Goal: Book appointment/travel/reservation

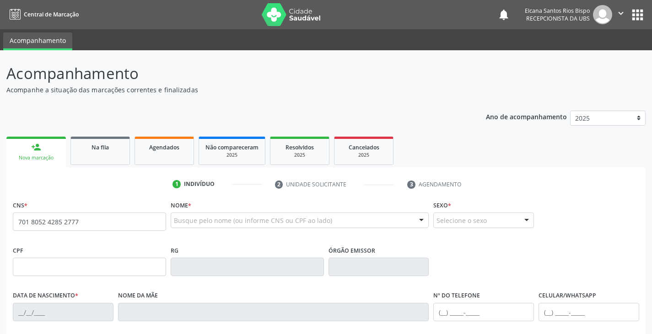
type input "701 8052 4285 2777"
type input "527.655.985-68"
type input "23/05/1970"
type input "Madalena Carneiro Rios"
type input "(74) 99808-8712"
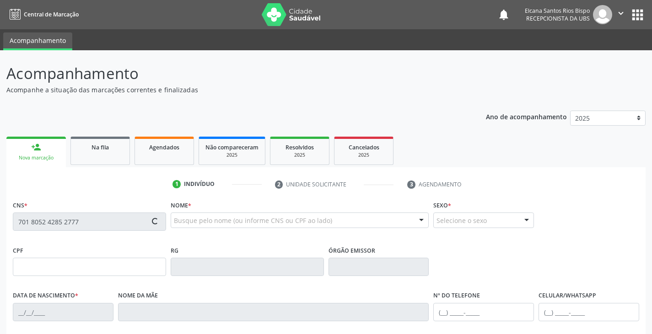
type input "265"
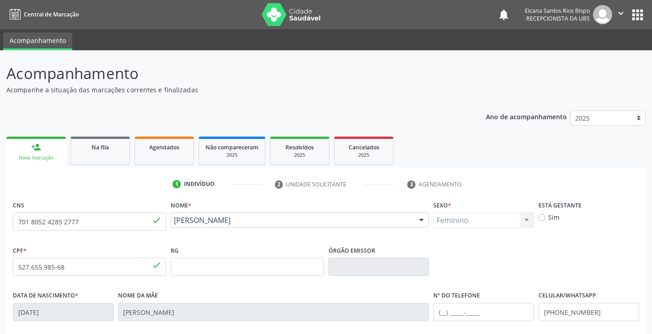
scroll to position [162, 0]
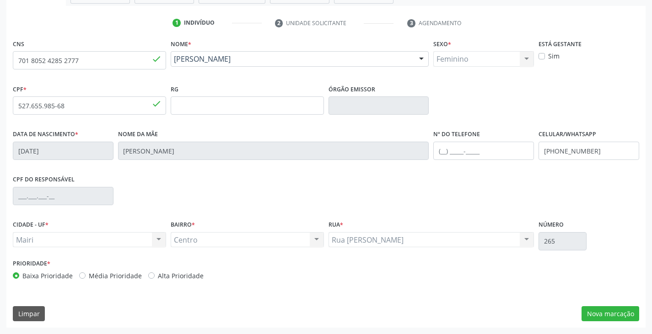
click at [185, 276] on label "Alta Prioridade" at bounding box center [181, 276] width 46 height 10
click at [155, 276] on input "Alta Prioridade" at bounding box center [151, 275] width 6 height 8
radio input "true"
click at [614, 306] on div "CNS 701 8052 4285 2777 done Nome * Romilda Carneiro Lima Romilda Carneiro Lima …" at bounding box center [325, 182] width 639 height 291
click at [613, 321] on button "Nova marcação" at bounding box center [611, 315] width 58 height 16
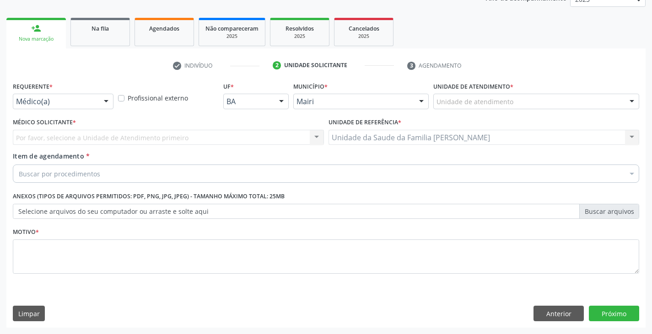
scroll to position [119, 0]
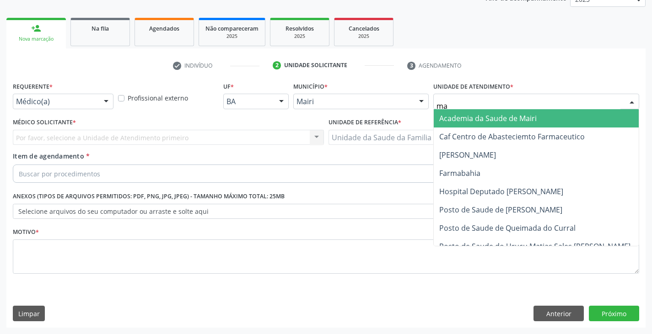
type input "mar"
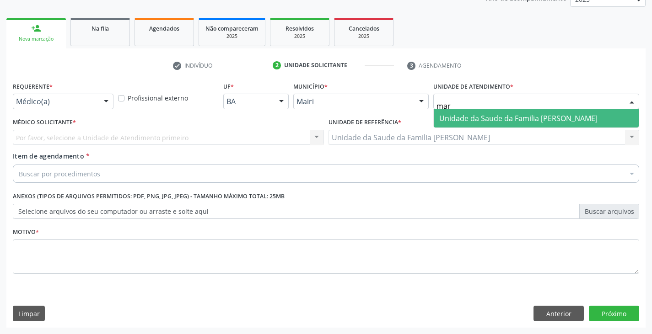
click at [458, 116] on span "Unidade da Saude da Familia [PERSON_NAME]" at bounding box center [518, 118] width 158 height 10
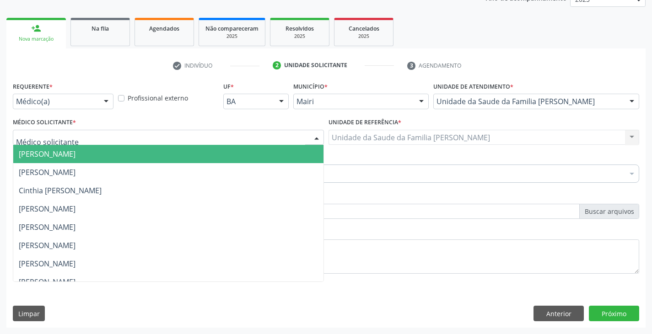
scroll to position [119, 0]
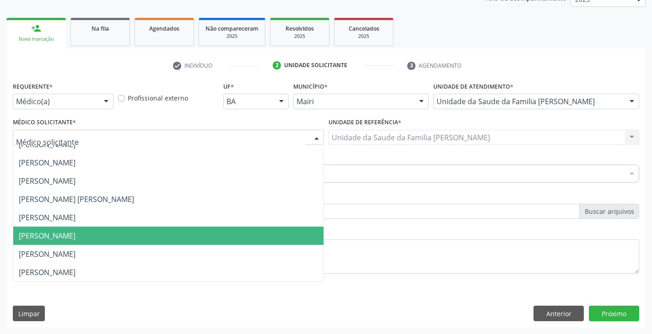
click at [53, 231] on span "Marilia Sodre Barreto" at bounding box center [168, 236] width 310 height 18
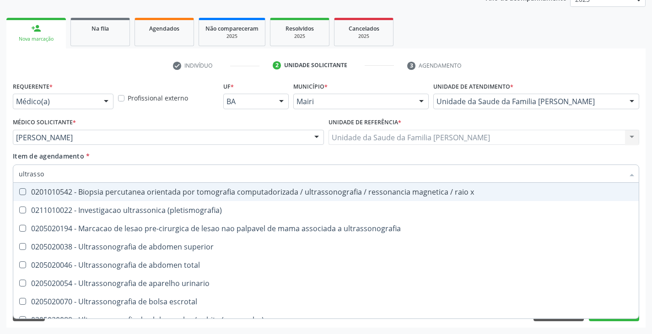
type input "ultrasson"
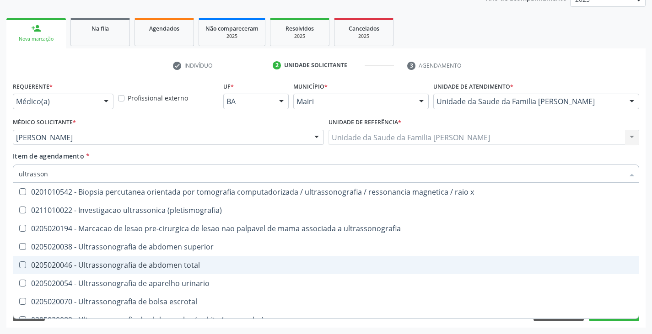
click at [135, 264] on div "0205020046 - Ultrassonografia de abdomen total" at bounding box center [326, 265] width 615 height 7
checkbox total "true"
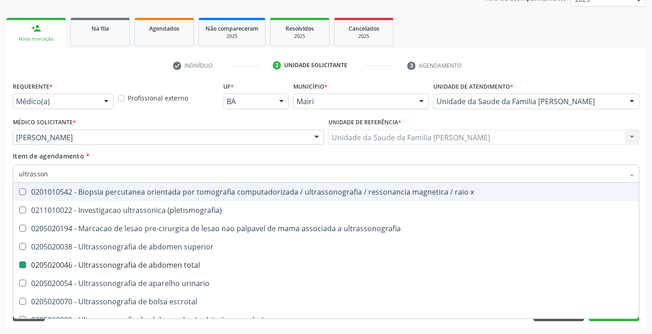
click at [144, 161] on div "Item de agendamento * ultrasson Desfazer seleção 0201010542 - Biopsia percutane…" at bounding box center [326, 165] width 626 height 29
checkbox \(pletismografia\) "true"
checkbox total "false"
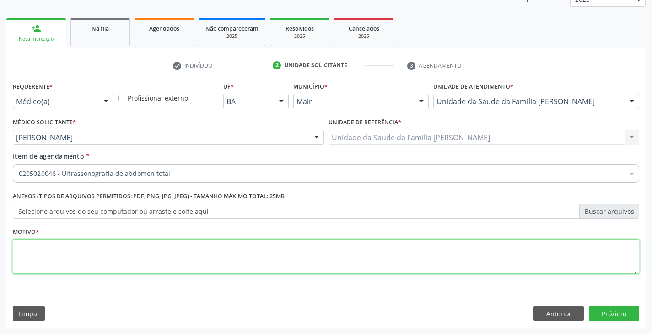
click at [87, 263] on textarea at bounding box center [326, 257] width 626 height 35
type textarea "e"
type textarea "esteatose hepática/cisto renal"
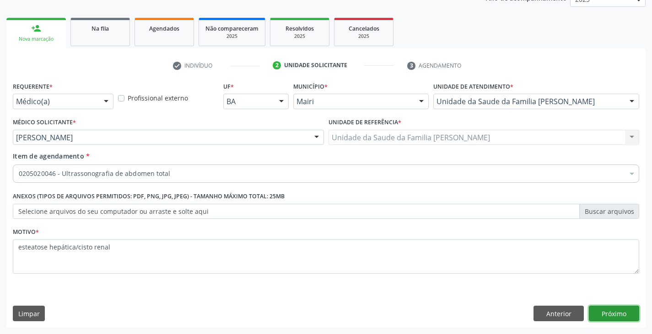
click at [605, 312] on button "Próximo" at bounding box center [614, 314] width 50 height 16
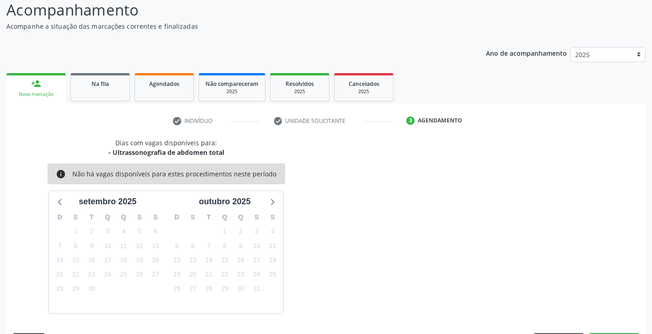
scroll to position [91, 0]
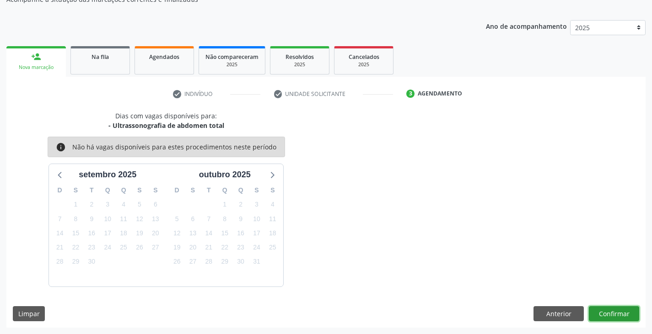
click at [604, 314] on button "Confirmar" at bounding box center [614, 315] width 50 height 16
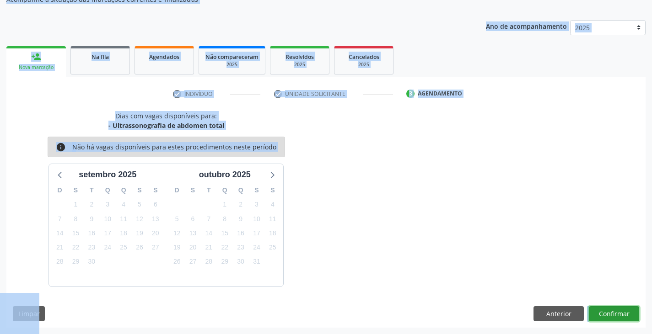
click at [620, 314] on button "Confirmar" at bounding box center [614, 315] width 50 height 16
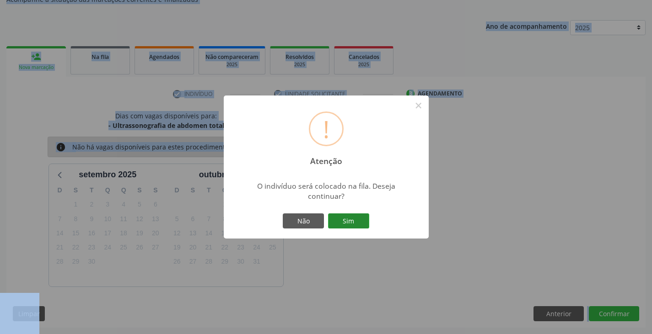
click at [358, 221] on button "Sim" at bounding box center [348, 222] width 41 height 16
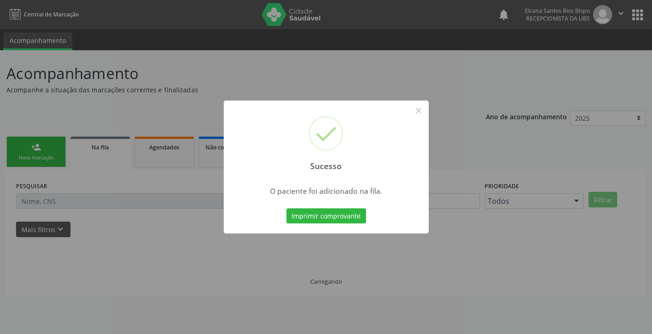
scroll to position [0, 0]
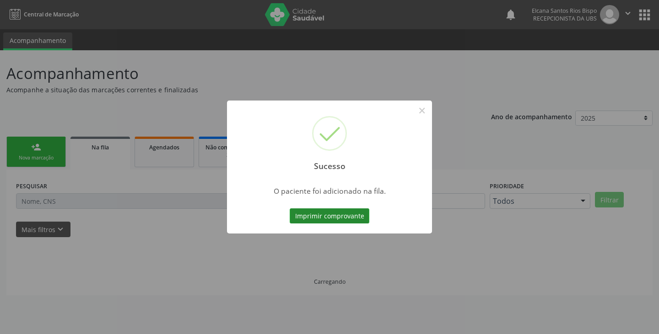
click at [343, 221] on button "Imprimir comprovante" at bounding box center [330, 217] width 80 height 16
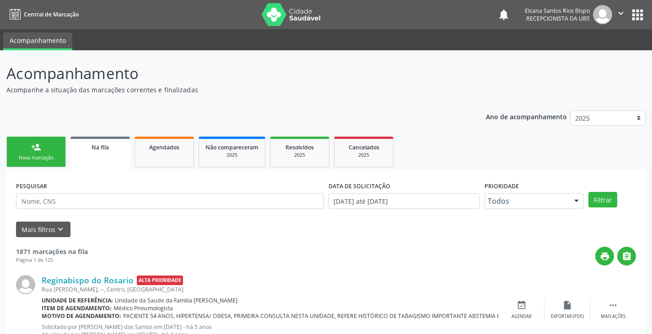
click at [35, 151] on div "person_add" at bounding box center [36, 147] width 10 height 10
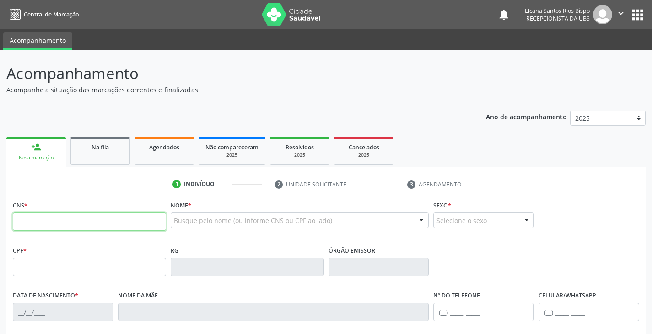
click at [46, 222] on input "text" at bounding box center [89, 222] width 153 height 18
paste input "701 8052 4285 2777"
type input "701 8052 4285 2777"
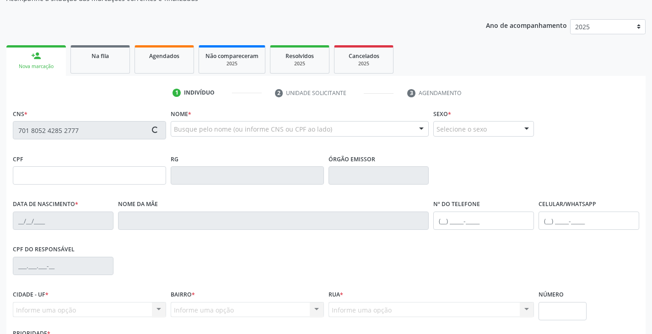
type input "527.655.985-68"
type input "23/05/1970"
type input "Madalena Carneiro Rios"
type input "(74) 99808-8712"
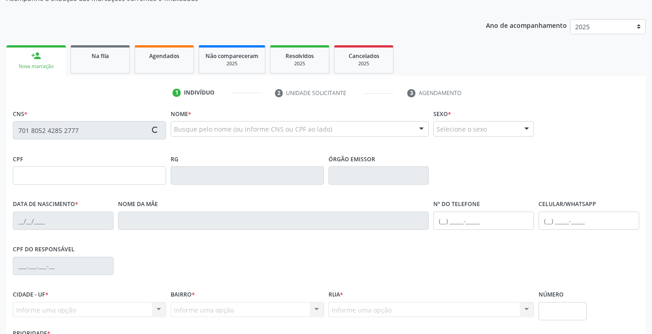
type input "265"
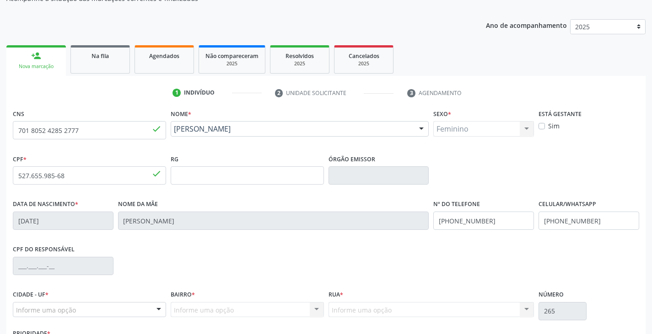
scroll to position [162, 0]
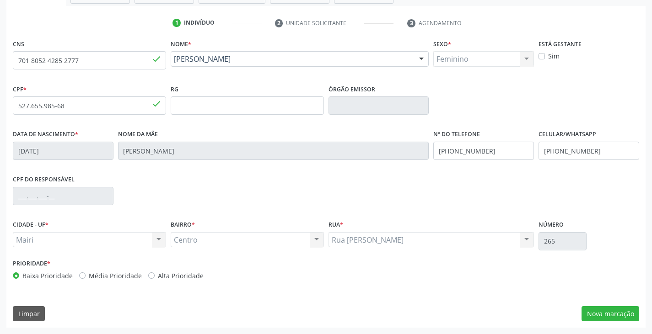
click at [185, 275] on label "Alta Prioridade" at bounding box center [181, 276] width 46 height 10
click at [155, 275] on input "Alta Prioridade" at bounding box center [151, 275] width 6 height 8
radio input "true"
click at [593, 311] on button "Nova marcação" at bounding box center [611, 315] width 58 height 16
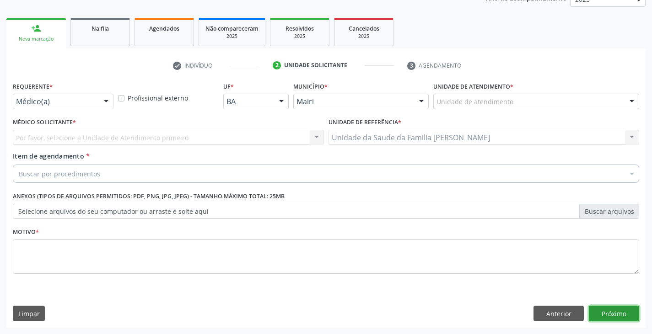
scroll to position [119, 0]
click at [593, 311] on button "Próximo" at bounding box center [614, 314] width 50 height 16
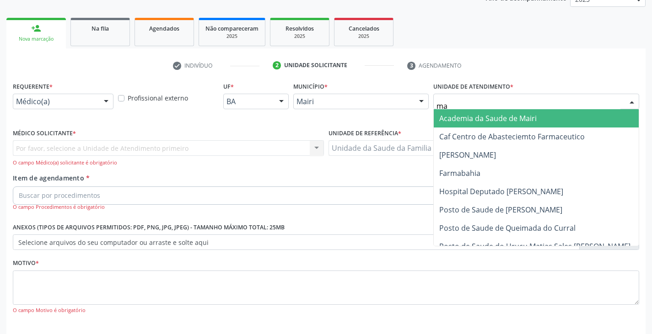
type input "mar"
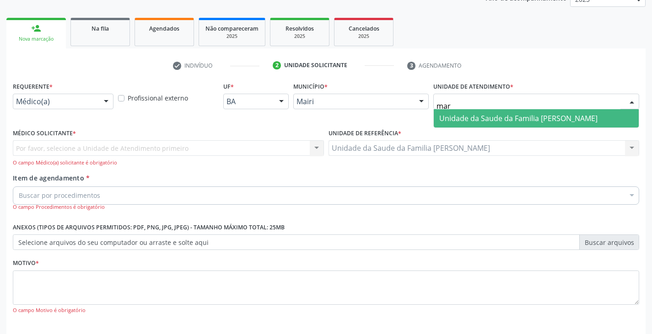
click at [475, 122] on span "Unidade da Saude da Familia [PERSON_NAME]" at bounding box center [518, 118] width 158 height 10
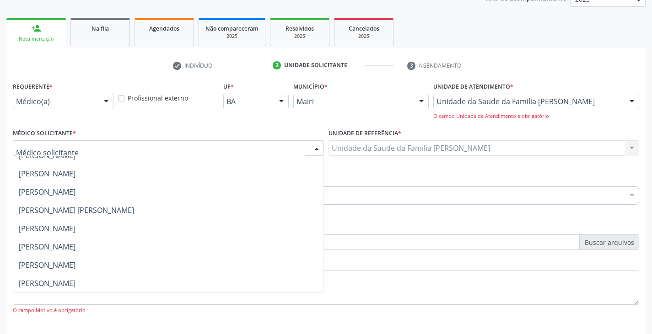
scroll to position [159, 0]
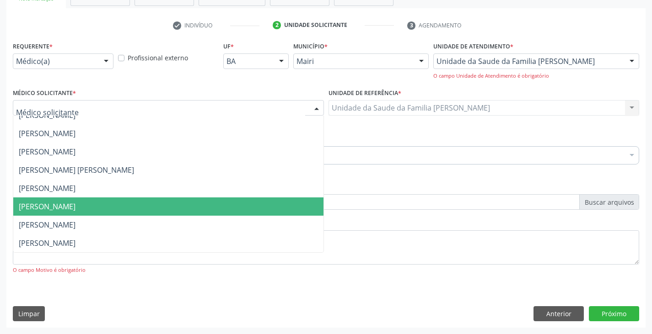
click at [49, 203] on span "Marilia Sodre Barreto" at bounding box center [47, 207] width 57 height 10
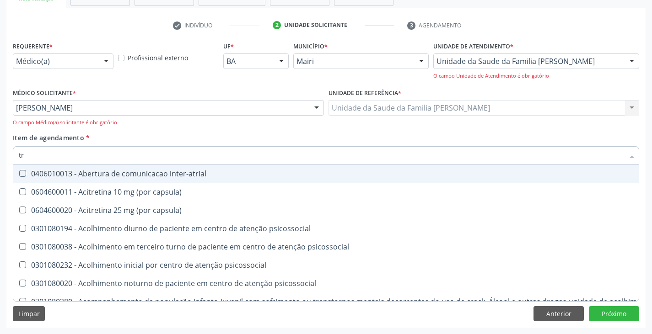
type input "TRANSVAGINAL"
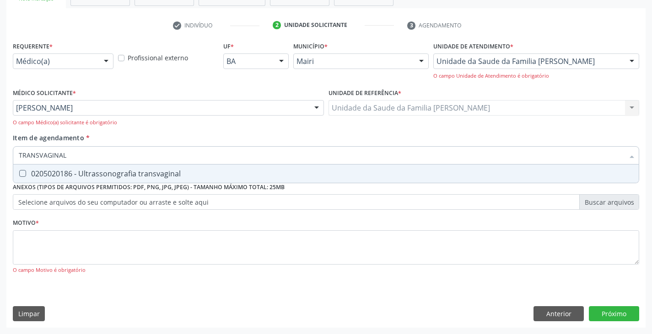
click at [83, 175] on div "0205020186 - Ultrassonografia transvaginal" at bounding box center [326, 173] width 615 height 7
checkbox transvaginal "true"
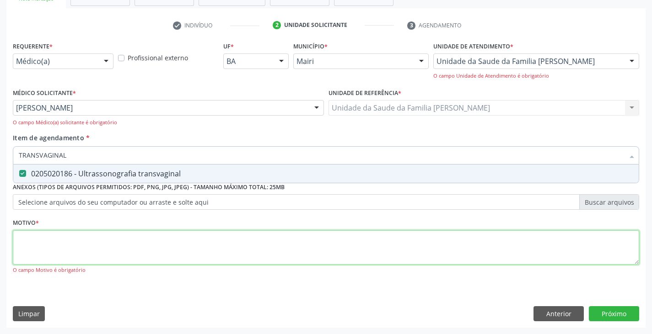
click at [94, 240] on div "Requerente * Médico(a) Médico(a) Enfermeiro(a) Paciente Nenhum resultado encont…" at bounding box center [326, 163] width 626 height 248
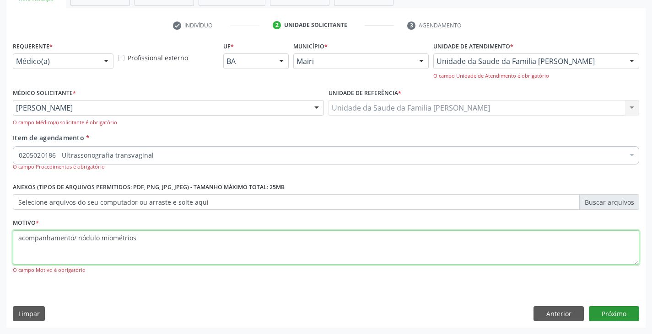
type textarea "acompanhamento/ nódulo miométrios"
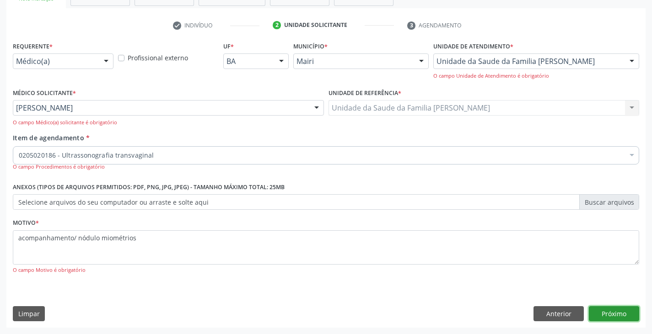
click at [622, 310] on button "Próximo" at bounding box center [614, 315] width 50 height 16
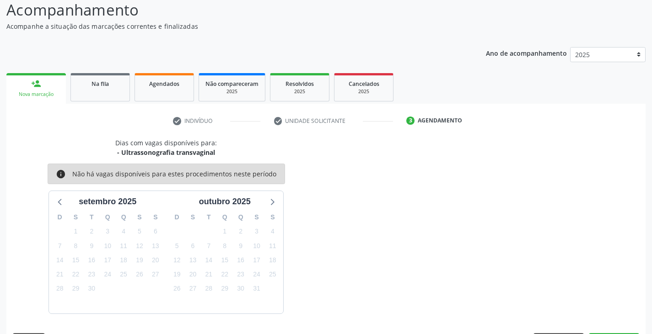
scroll to position [91, 0]
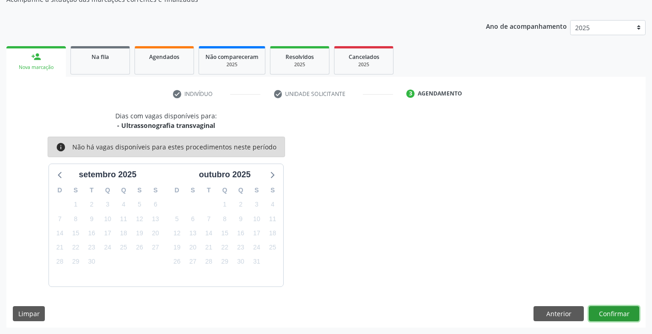
click at [618, 313] on button "Confirmar" at bounding box center [614, 315] width 50 height 16
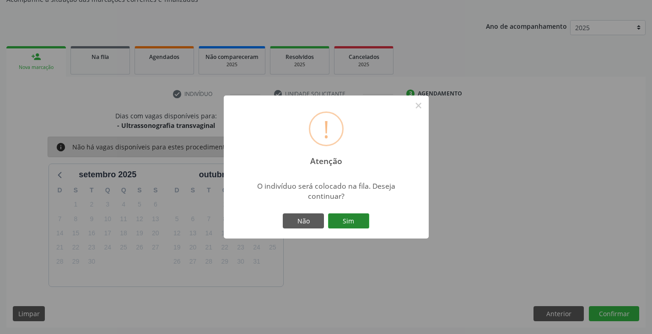
click at [341, 217] on button "Sim" at bounding box center [348, 222] width 41 height 16
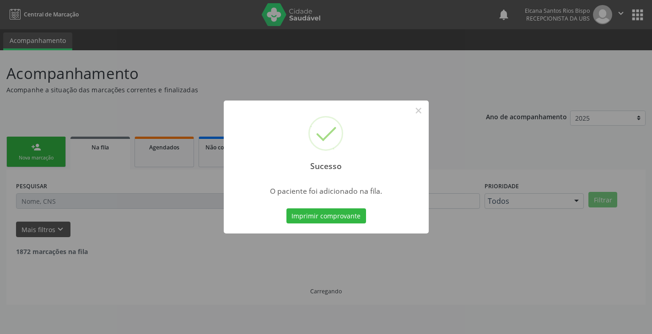
scroll to position [0, 0]
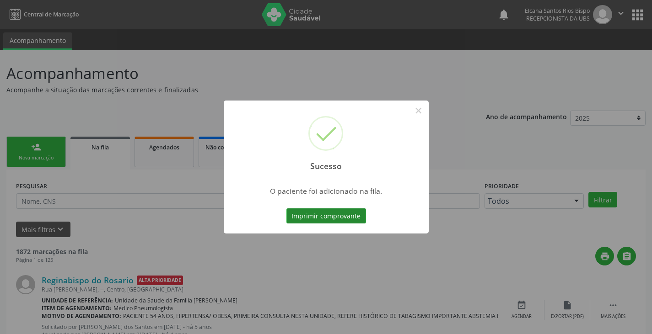
click at [340, 216] on button "Imprimir comprovante" at bounding box center [326, 217] width 80 height 16
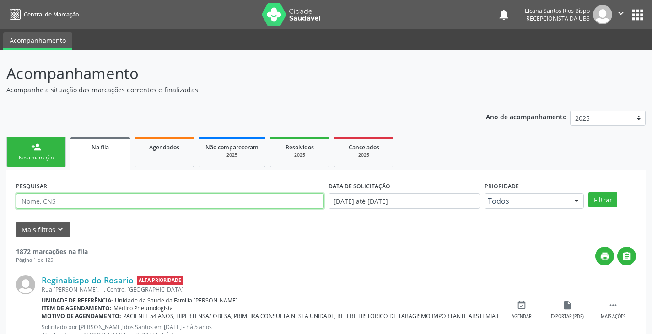
click at [124, 201] on input "text" at bounding box center [170, 202] width 308 height 16
paste input "701 8052 4285 2777"
type input "701 8052 4285 2777"
click at [588, 192] on button "Filtrar" at bounding box center [602, 200] width 29 height 16
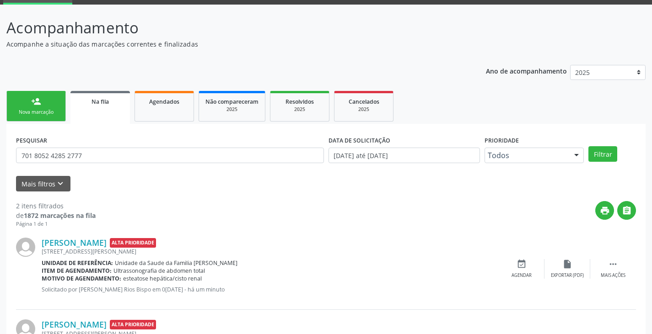
scroll to position [119, 0]
